Goal: Task Accomplishment & Management: Complete application form

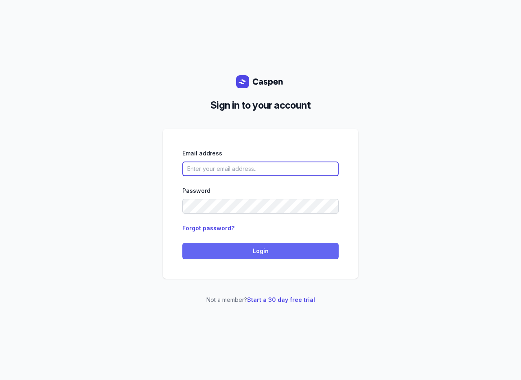
type input "[PERSON_NAME][EMAIL_ADDRESS][DOMAIN_NAME][PERSON_NAME]"
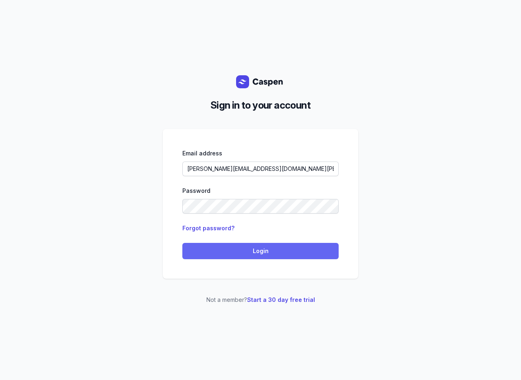
click at [241, 258] on button "Login" at bounding box center [260, 251] width 156 height 16
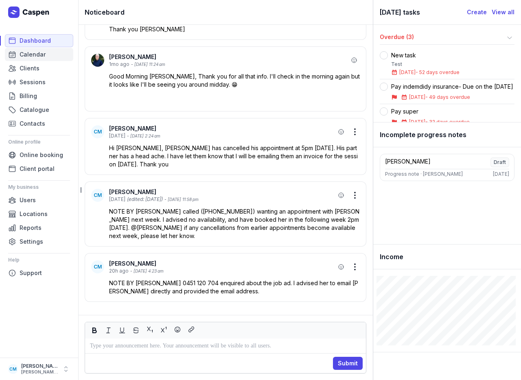
click at [43, 48] on link "Calendar" at bounding box center [39, 54] width 68 height 13
select select "week"
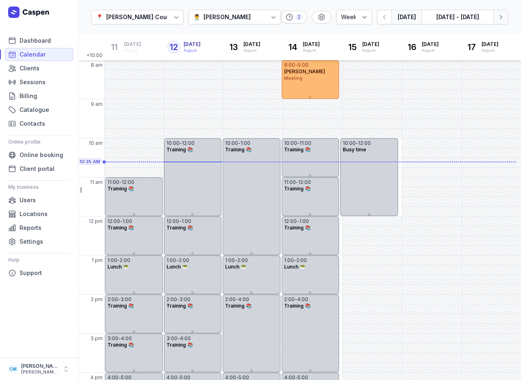
click at [495, 21] on button "Next week" at bounding box center [500, 17] width 15 height 15
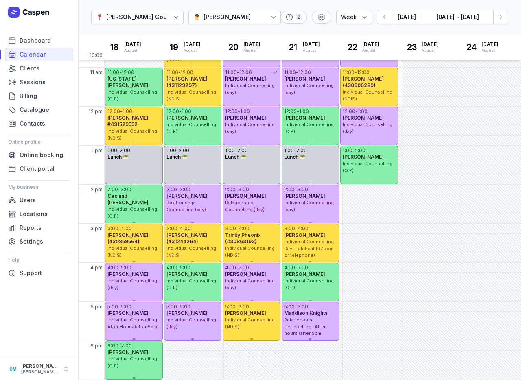
scroll to position [112, 0]
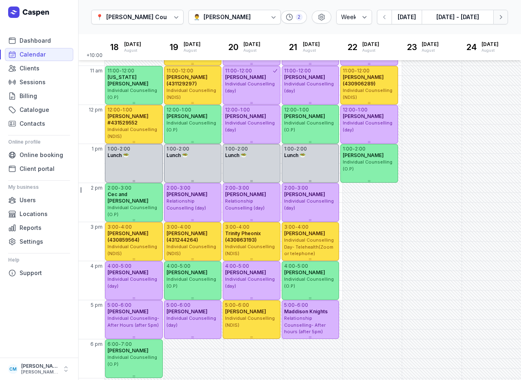
click at [502, 16] on icon "button" at bounding box center [501, 17] width 8 height 8
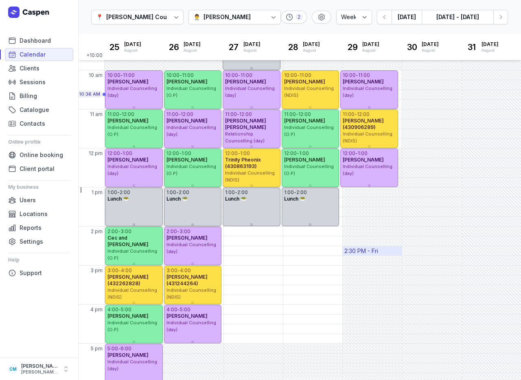
scroll to position [72, 0]
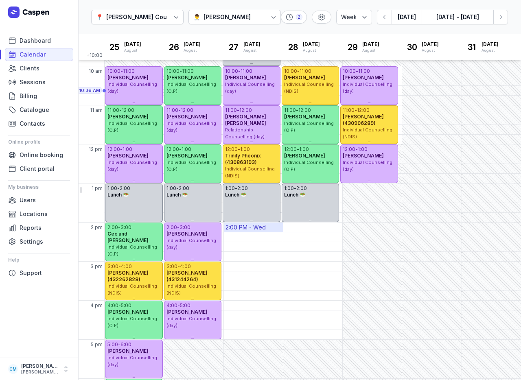
click at [247, 228] on div "2:00 PM - Wed" at bounding box center [246, 227] width 40 height 8
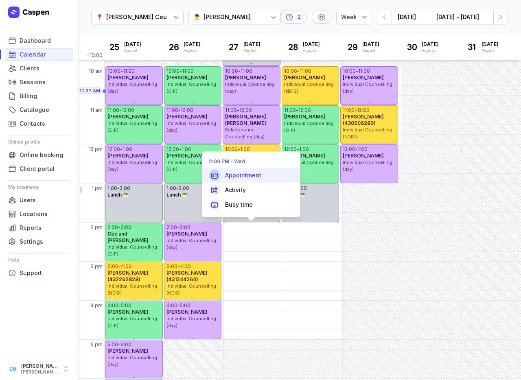
click at [248, 174] on span "Appointment" at bounding box center [243, 175] width 36 height 8
select select
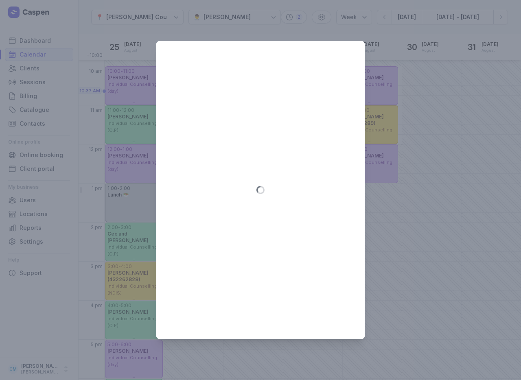
type input "[DATE]"
select select "14:00"
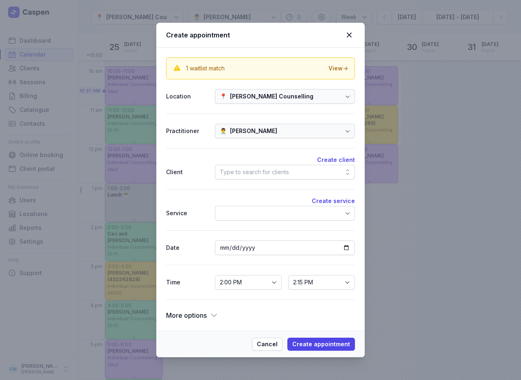
click at [258, 170] on div "Type to search for clients" at bounding box center [254, 172] width 69 height 10
click at [343, 161] on button "Create client" at bounding box center [336, 160] width 38 height 10
select select
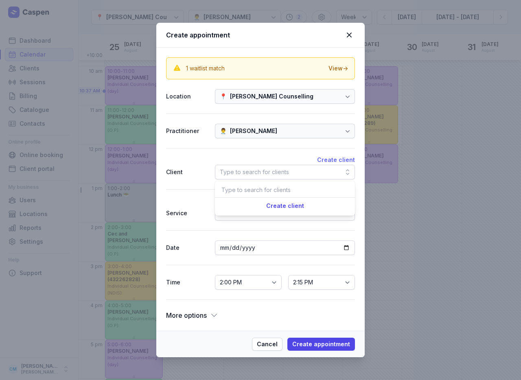
select select
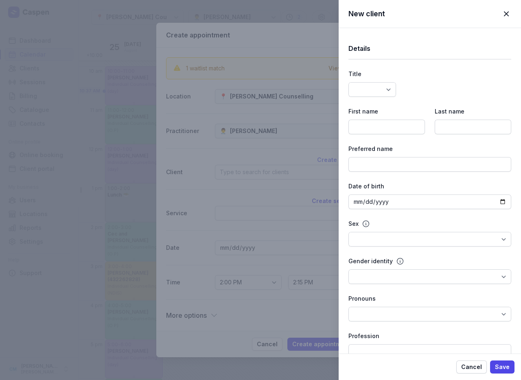
select select
click at [380, 83] on select "Dr Mr Ms Mrs Miss [PERSON_NAME] Master" at bounding box center [372, 89] width 48 height 15
click at [401, 130] on input at bounding box center [386, 127] width 77 height 15
type input "[PERSON_NAME]"
click at [472, 130] on input at bounding box center [473, 127] width 77 height 15
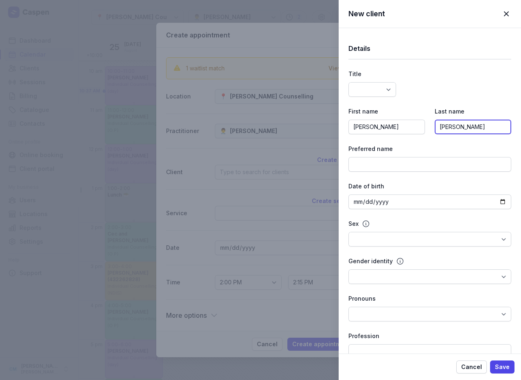
type input "[PERSON_NAME]"
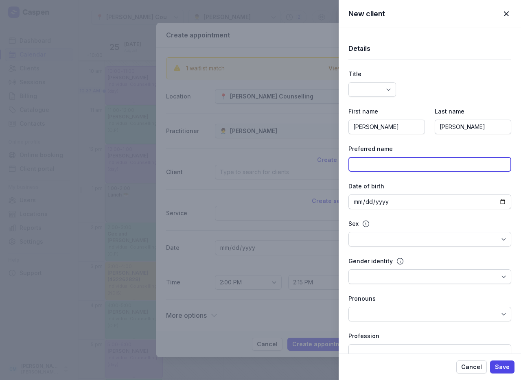
click at [423, 165] on input at bounding box center [429, 164] width 163 height 15
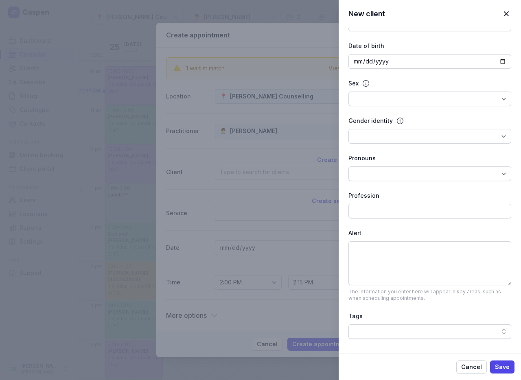
scroll to position [166, 0]
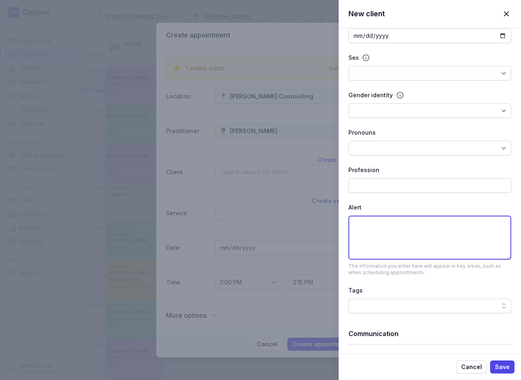
click at [410, 253] on textarea at bounding box center [429, 238] width 163 height 44
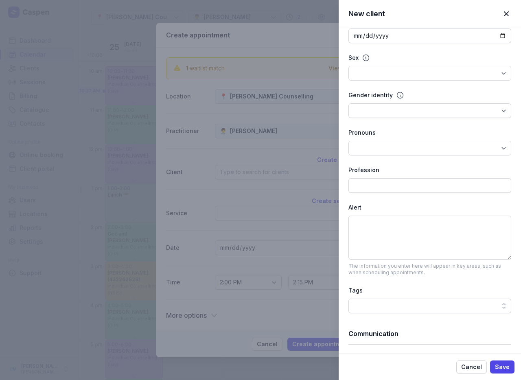
click at [418, 173] on div "Profession" at bounding box center [429, 170] width 163 height 10
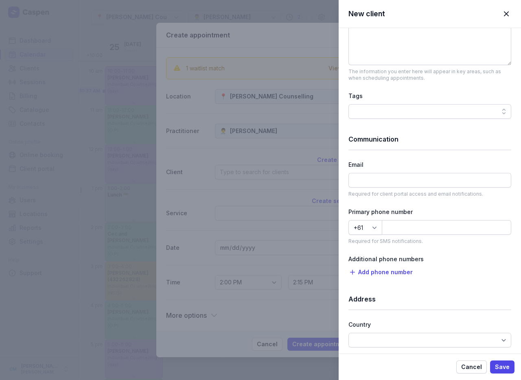
scroll to position [398, 0]
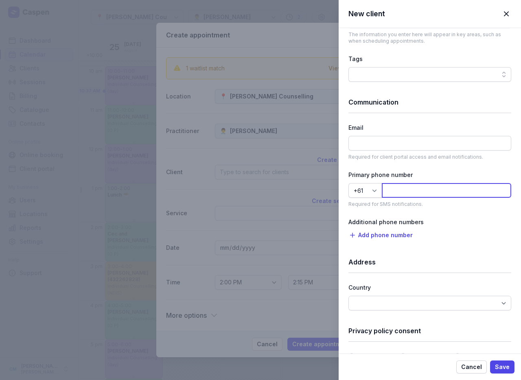
click at [414, 192] on input at bounding box center [446, 190] width 129 height 15
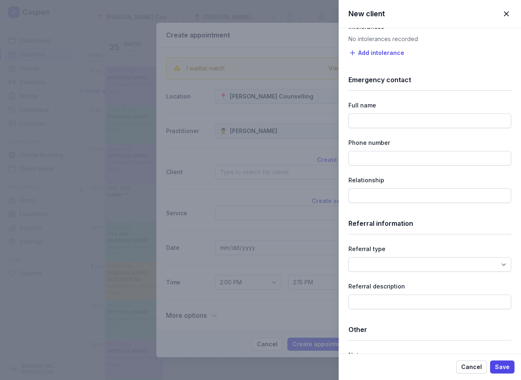
scroll to position [935, 0]
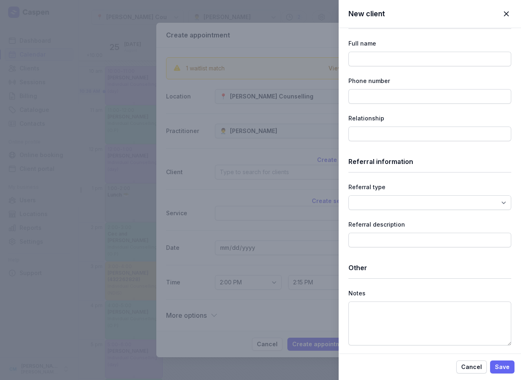
type input "451346434"
click at [504, 365] on span "Save" at bounding box center [502, 367] width 15 height 10
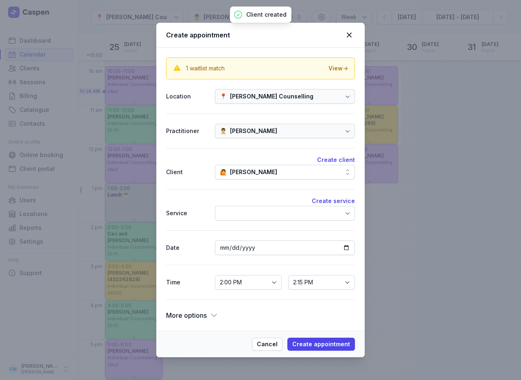
click at [283, 207] on div at bounding box center [285, 213] width 140 height 15
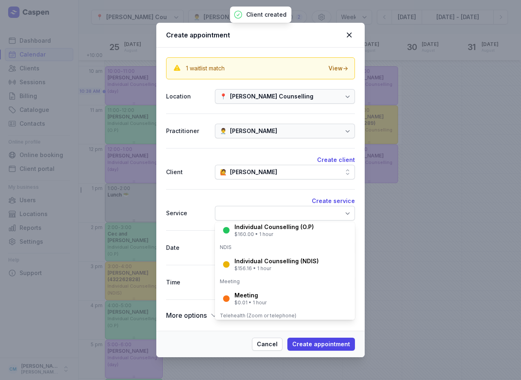
scroll to position [136, 0]
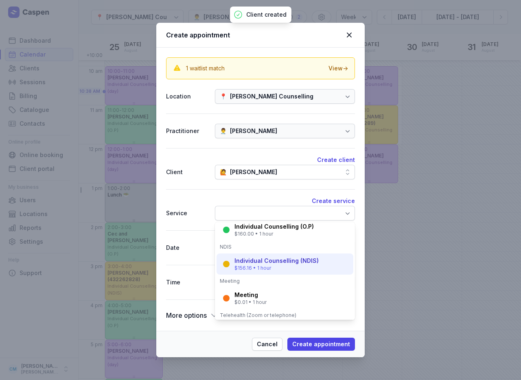
click at [283, 270] on div "$156.16 • 1 hour" at bounding box center [276, 268] width 84 height 7
select select "15:00"
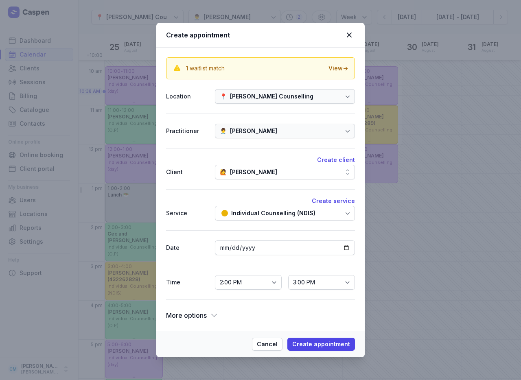
click at [215, 307] on div "More options Repeat Use setting Room Vehicle Resources Note Optional" at bounding box center [260, 311] width 189 height 22
click at [215, 311] on icon at bounding box center [214, 315] width 8 height 8
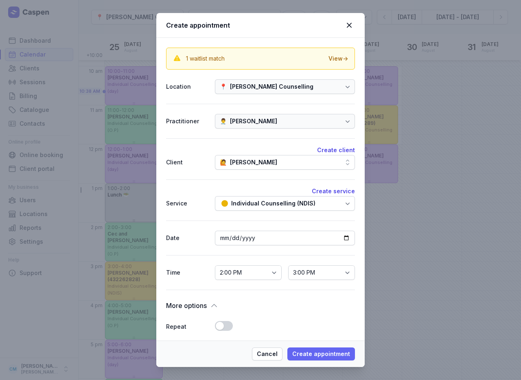
click at [327, 356] on span "Create appointment" at bounding box center [321, 354] width 58 height 10
select select
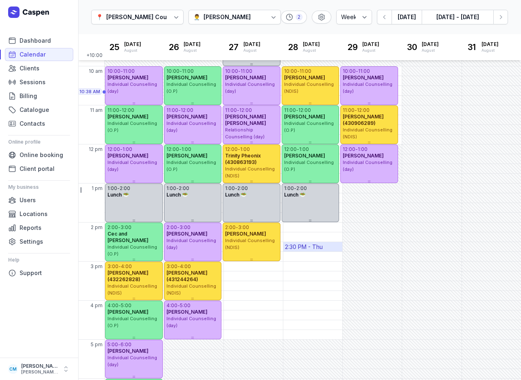
click at [296, 244] on div "2:30 PM - Thu" at bounding box center [304, 247] width 38 height 8
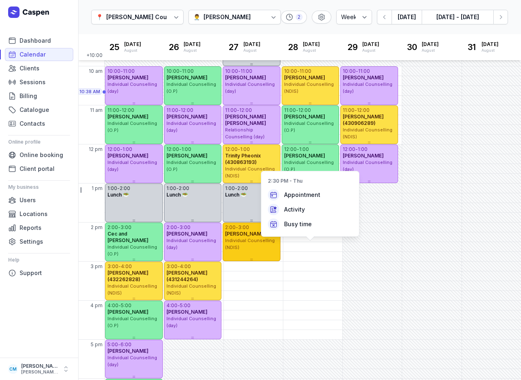
click at [225, 249] on span "Individual Counselling (NDIS)" at bounding box center [250, 244] width 50 height 13
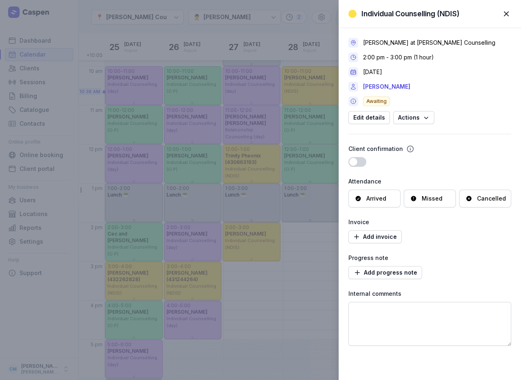
click at [304, 268] on div "Individual Counselling (NDIS) Close panel [PERSON_NAME] at [PERSON_NAME] Counse…" at bounding box center [260, 190] width 521 height 380
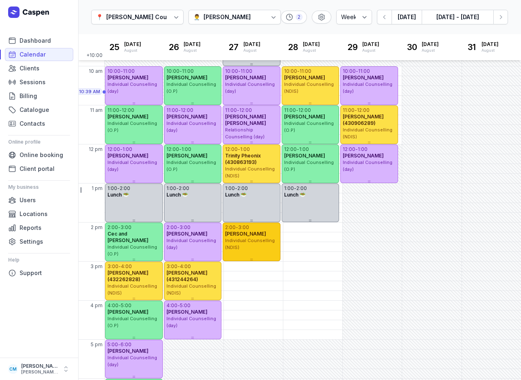
click at [241, 246] on div "Individual Counselling (NDIS)" at bounding box center [251, 243] width 53 height 13
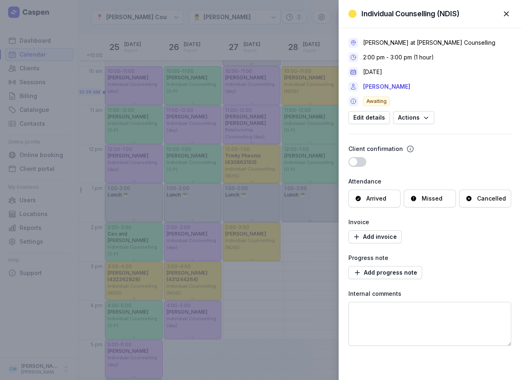
click at [445, 237] on div "Add invoice" at bounding box center [429, 236] width 163 height 13
click at [385, 123] on button "Edit details" at bounding box center [369, 117] width 42 height 13
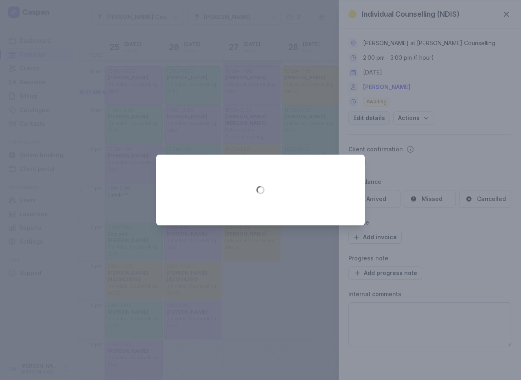
select select "14:00"
select select "15:00"
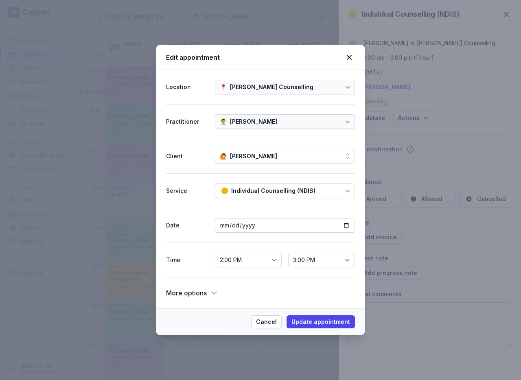
click at [313, 192] on div "Individual Counselling (NDIS)" at bounding box center [269, 191] width 98 height 10
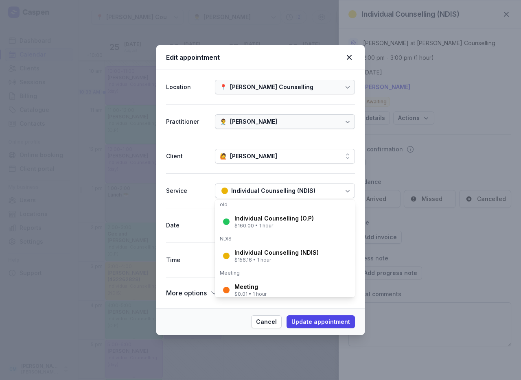
scroll to position [123, 0]
click at [351, 57] on icon at bounding box center [349, 58] width 10 height 10
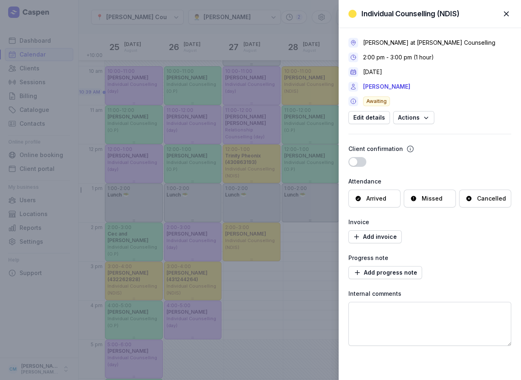
click at [506, 16] on span "button" at bounding box center [506, 14] width 18 height 18
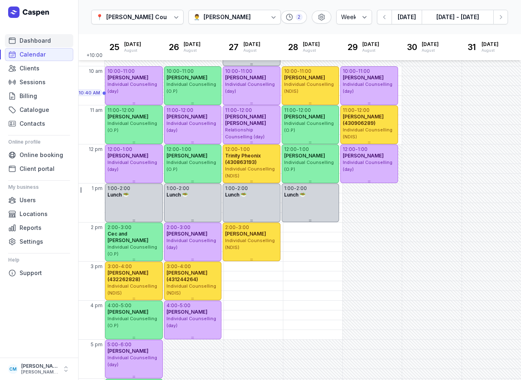
click at [44, 39] on span "Dashboard" at bounding box center [35, 41] width 31 height 10
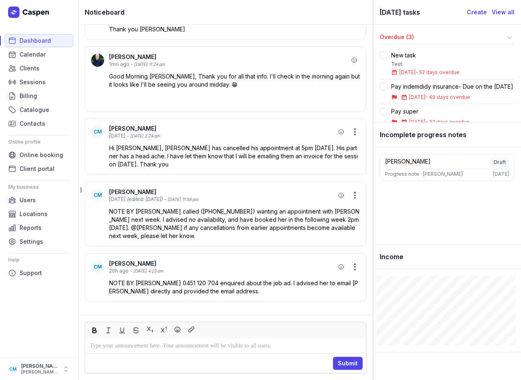
click at [195, 285] on p "NOTE BY [PERSON_NAME] 0451 120 704 enquired about the job ad. I advised her to …" at bounding box center [234, 287] width 251 height 16
drag, startPoint x: 156, startPoint y: 285, endPoint x: 103, endPoint y: 284, distance: 52.9
click at [103, 284] on div "NOTE BY [PERSON_NAME] 0451 120 704 enquired about the job ad. I advised her to …" at bounding box center [225, 287] width 269 height 16
copy p "NOTE BY [PERSON_NAME] -"
click at [145, 347] on p at bounding box center [225, 346] width 271 height 10
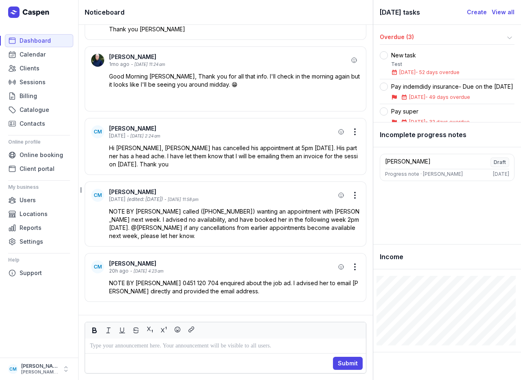
paste div
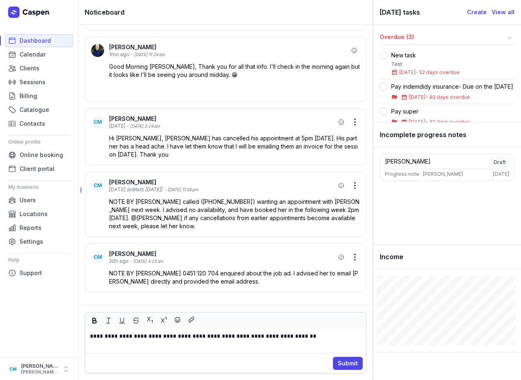
click at [314, 335] on p "**********" at bounding box center [225, 341] width 271 height 20
click at [180, 338] on p "**********" at bounding box center [225, 341] width 271 height 20
click at [195, 338] on p "**********" at bounding box center [225, 341] width 271 height 20
click at [352, 338] on p "**********" at bounding box center [225, 341] width 271 height 20
click at [197, 338] on p "**********" at bounding box center [225, 341] width 271 height 20
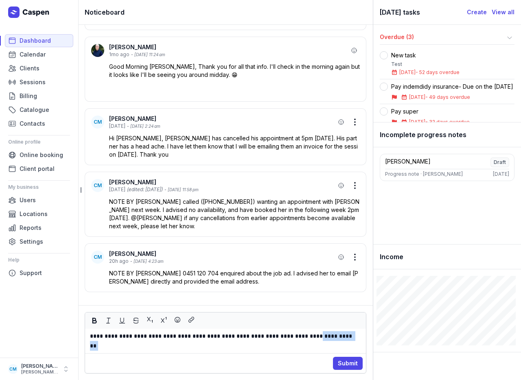
drag, startPoint x: 357, startPoint y: 337, endPoint x: 321, endPoint y: 337, distance: 35.8
click at [321, 337] on p "**********" at bounding box center [225, 341] width 271 height 20
click at [348, 336] on p "**********" at bounding box center [225, 341] width 271 height 20
click at [360, 336] on p "**********" at bounding box center [225, 341] width 271 height 20
click at [179, 337] on p "**********" at bounding box center [225, 341] width 271 height 20
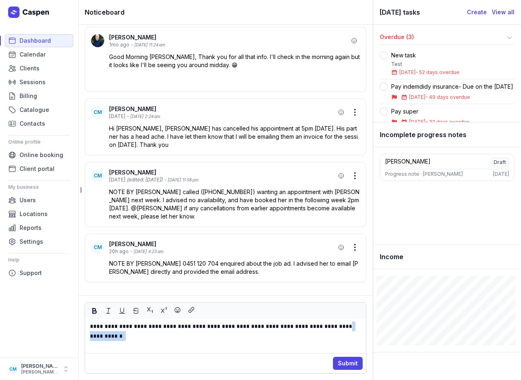
drag, startPoint x: 327, startPoint y: 347, endPoint x: 344, endPoint y: 327, distance: 26.0
click at [344, 327] on p "**********" at bounding box center [225, 336] width 271 height 29
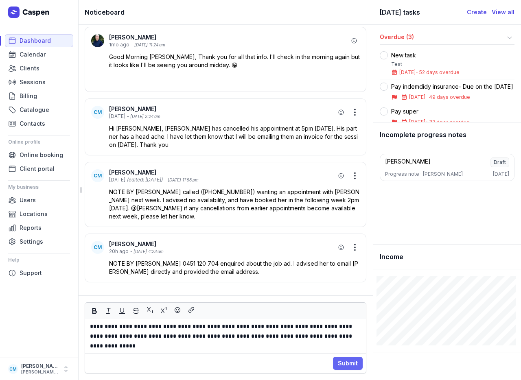
click at [348, 359] on span "Submit" at bounding box center [348, 364] width 20 height 10
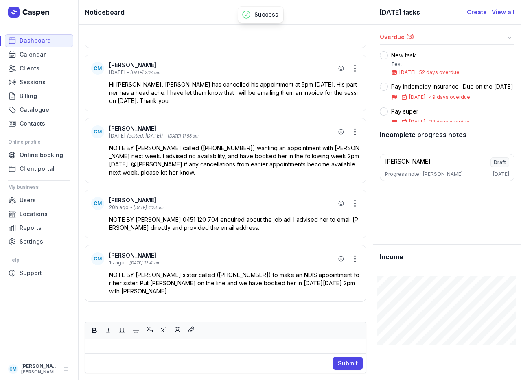
click at [266, 284] on p "NOTE BY [PERSON_NAME] sister called ([PHONE_NUMBER]) to make an NDIS appointmen…" at bounding box center [234, 283] width 251 height 24
